Goal: Complete application form

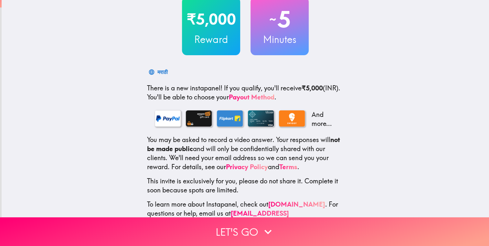
scroll to position [60, 0]
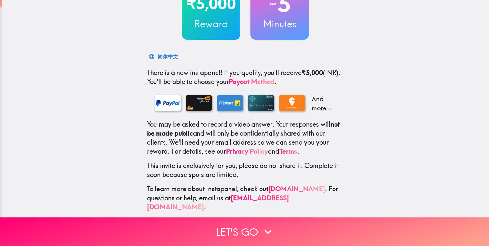
click at [313, 102] on p "And more..." at bounding box center [323, 104] width 26 height 18
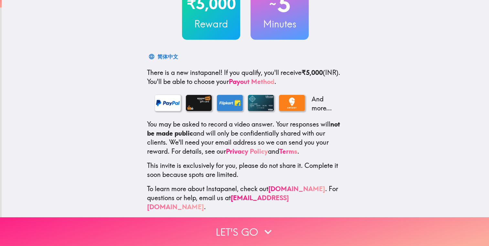
click at [268, 230] on icon "button" at bounding box center [267, 232] width 7 height 5
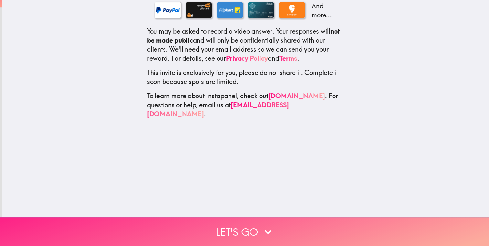
scroll to position [0, 0]
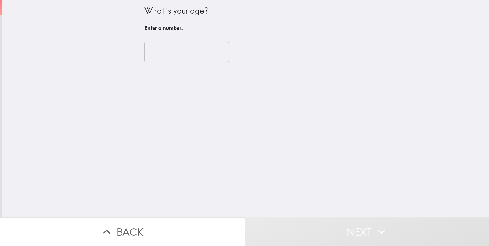
click at [179, 51] on input "number" at bounding box center [186, 52] width 84 height 20
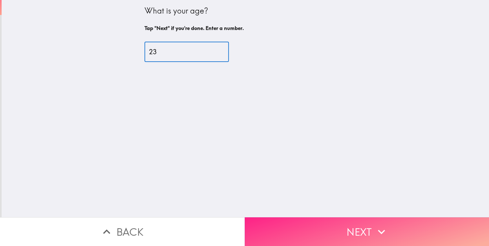
type input "23"
click at [308, 217] on button "Next" at bounding box center [367, 231] width 245 height 29
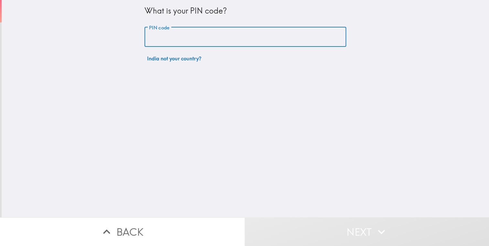
click at [201, 32] on input "PIN code" at bounding box center [245, 37] width 202 height 20
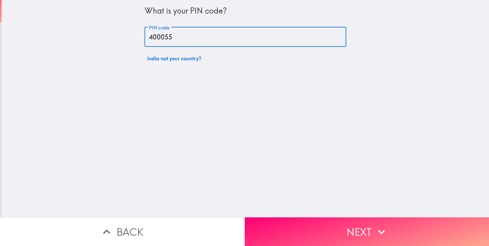
type input "400055"
